Goal: Information Seeking & Learning: Learn about a topic

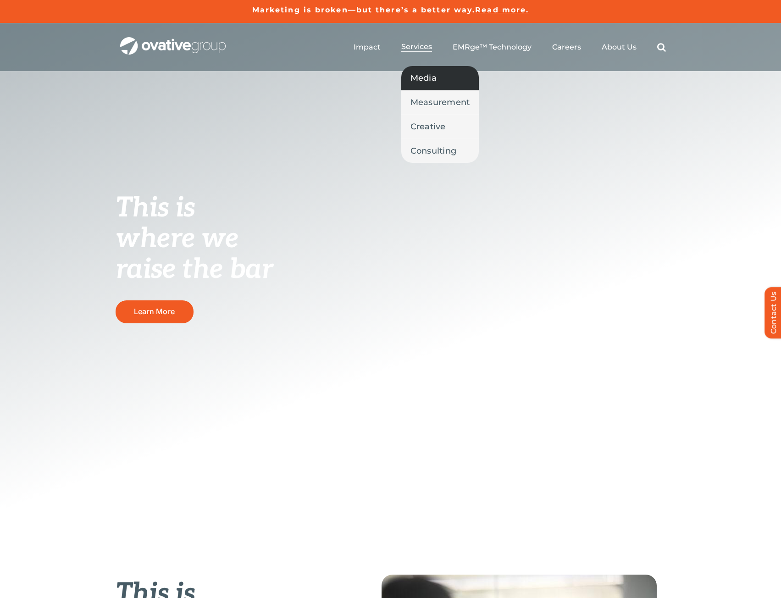
click at [430, 81] on span "Media" at bounding box center [424, 78] width 26 height 13
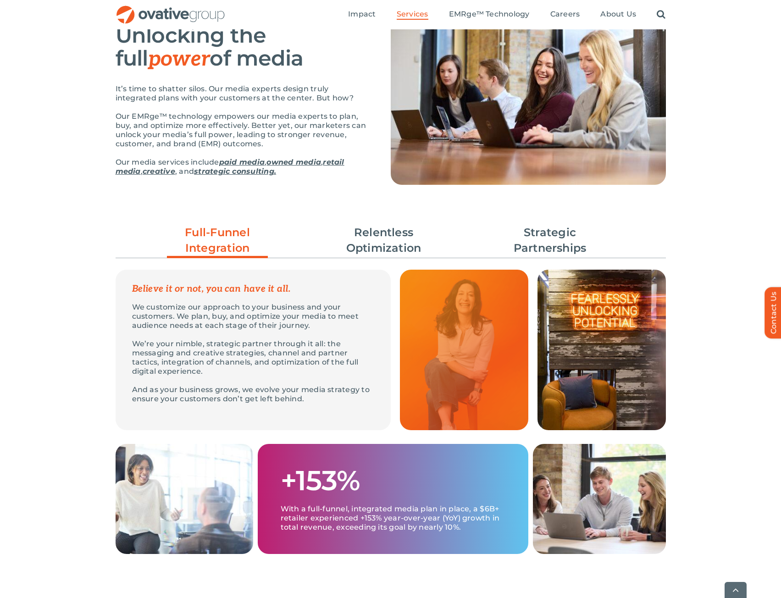
scroll to position [107, 0]
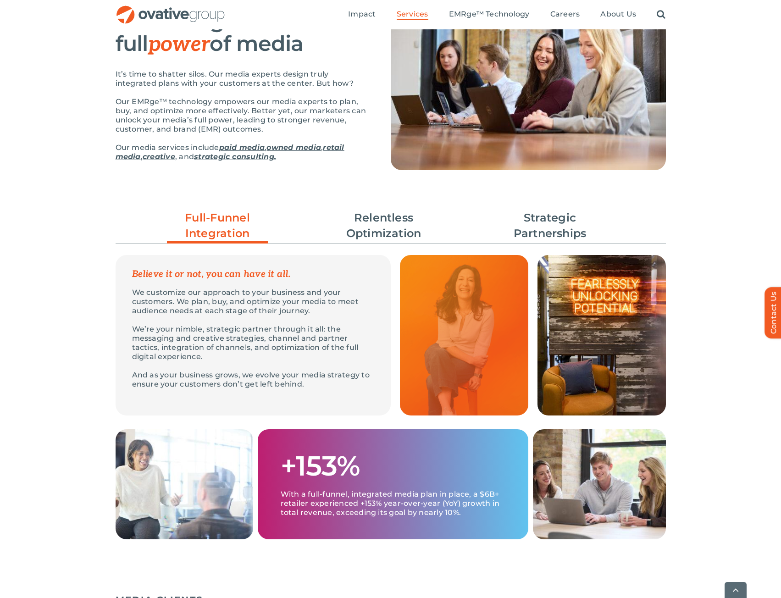
click at [486, 340] on img at bounding box center [464, 335] width 128 height 161
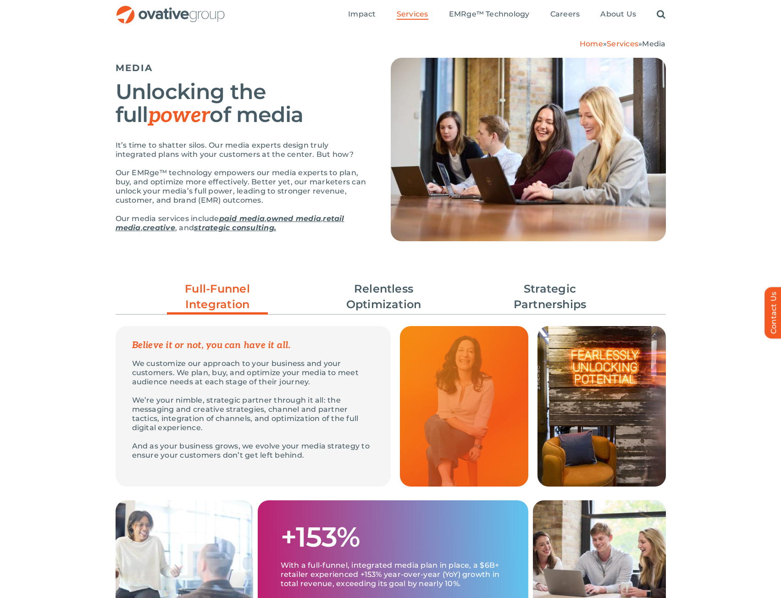
scroll to position [0, 0]
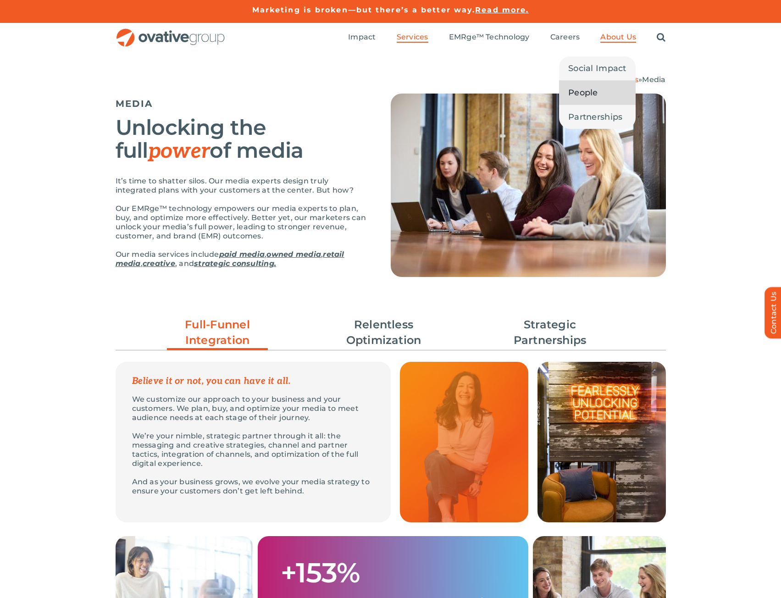
click at [601, 91] on link "People" at bounding box center [597, 93] width 77 height 24
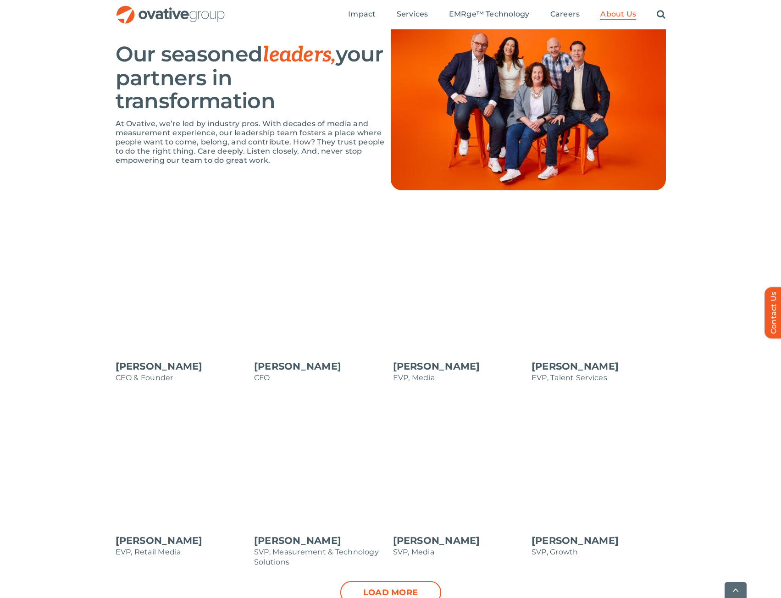
scroll to position [642, 0]
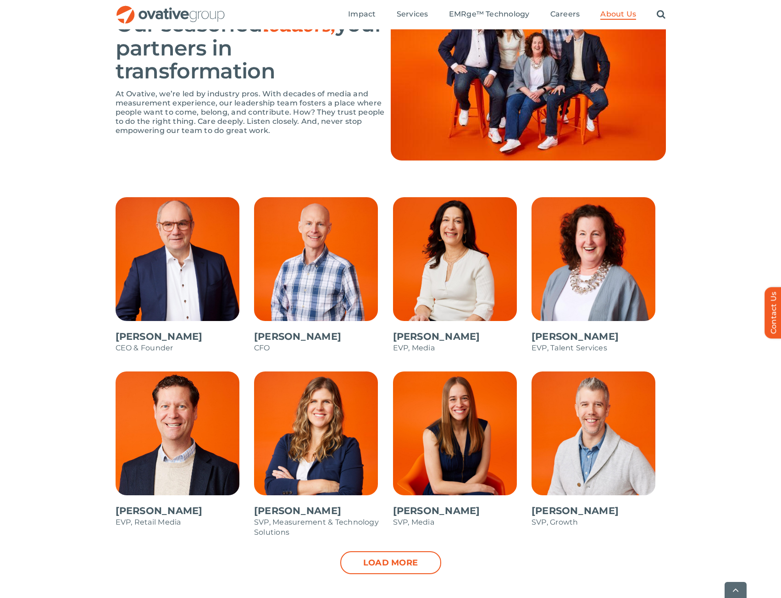
click at [458, 257] on span at bounding box center [460, 279] width 134 height 165
